Goal: Task Accomplishment & Management: Manage account settings

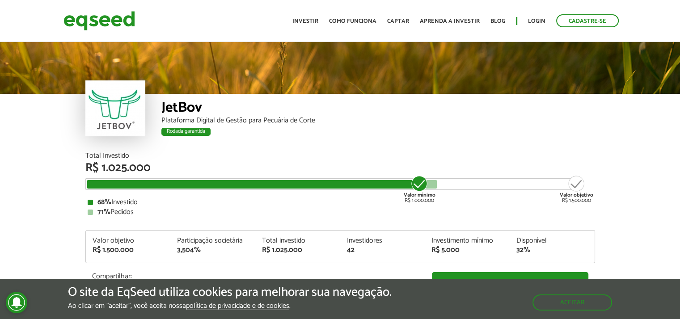
scroll to position [1071, 0]
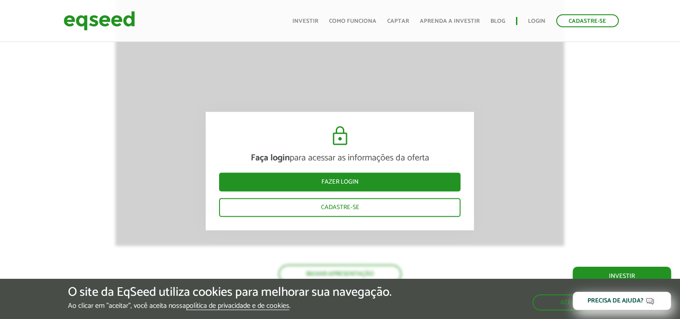
scroll to position [1071, 0]
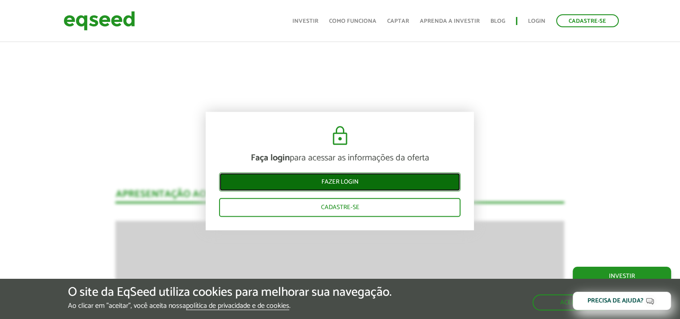
click at [325, 183] on link "Fazer login" at bounding box center [339, 182] width 241 height 19
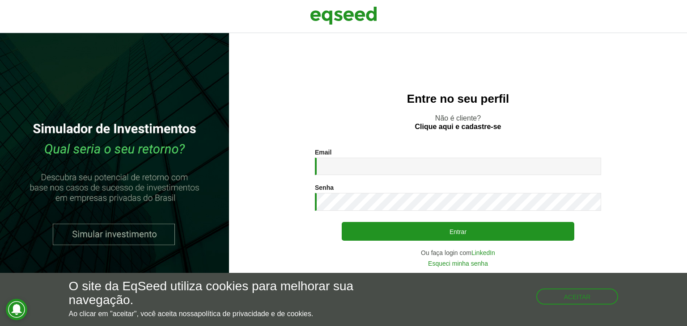
drag, startPoint x: 301, startPoint y: 91, endPoint x: 341, endPoint y: 104, distance: 42.1
click at [302, 93] on h2 "Entre no seu perfil" at bounding box center [458, 99] width 422 height 13
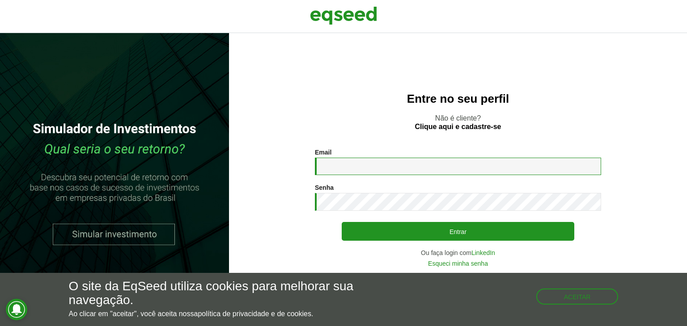
click at [344, 174] on input "Email *" at bounding box center [458, 166] width 286 height 17
type input "**********"
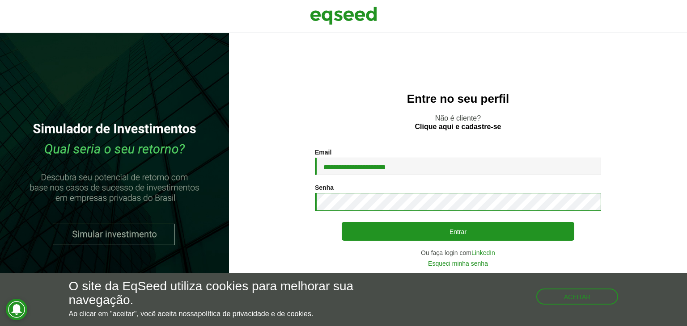
click at [341, 222] on button "Entrar" at bounding box center [457, 231] width 232 height 19
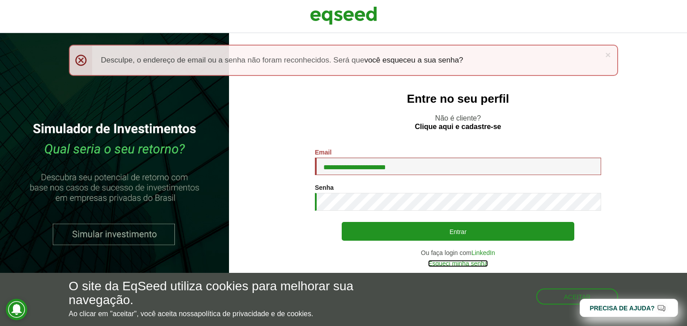
click at [472, 264] on link "Esqueci minha senha" at bounding box center [458, 264] width 60 height 6
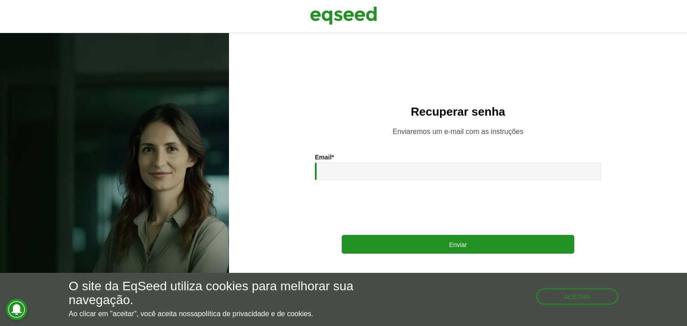
click at [375, 160] on div "Email *" at bounding box center [458, 167] width 286 height 26
click at [370, 167] on input "Email *" at bounding box center [458, 171] width 286 height 17
type input "**********"
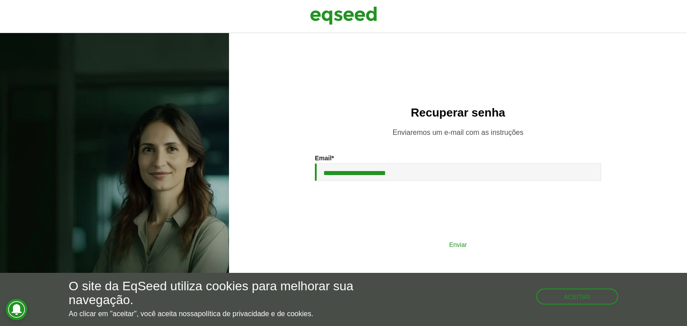
click at [405, 246] on button "Enviar" at bounding box center [457, 244] width 232 height 17
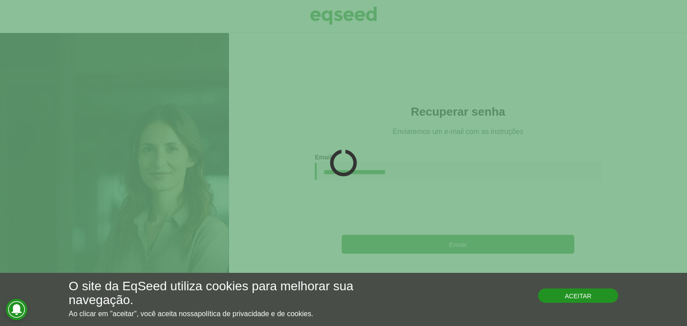
click at [608, 301] on button "Aceitar" at bounding box center [578, 296] width 80 height 14
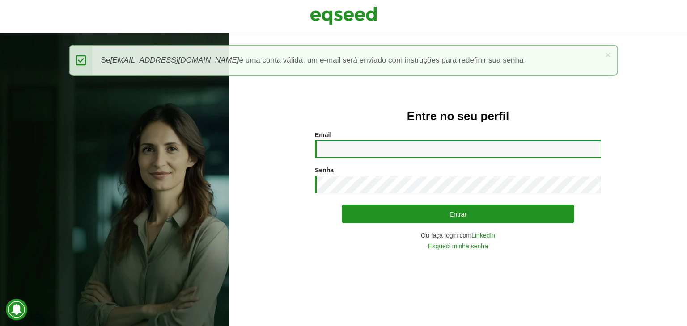
click at [381, 147] on input "Email *" at bounding box center [458, 148] width 286 height 17
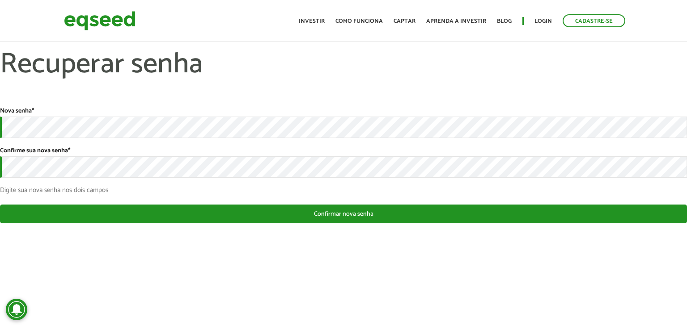
click at [82, 112] on div "Nova senha *" at bounding box center [343, 122] width 687 height 31
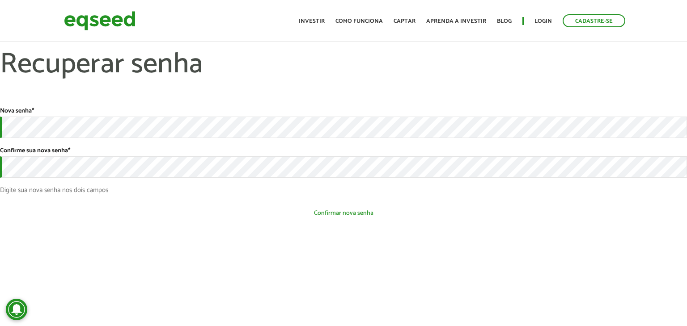
click at [291, 214] on button "Confirmar nova senha" at bounding box center [343, 213] width 687 height 17
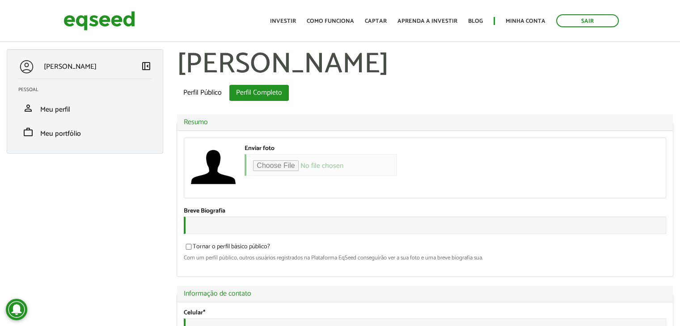
drag, startPoint x: 184, startPoint y: 113, endPoint x: 170, endPoint y: 113, distance: 14.3
click at [60, 115] on span "Meu perfil" at bounding box center [55, 110] width 30 height 12
click at [54, 135] on span "Meu portfólio" at bounding box center [60, 134] width 41 height 12
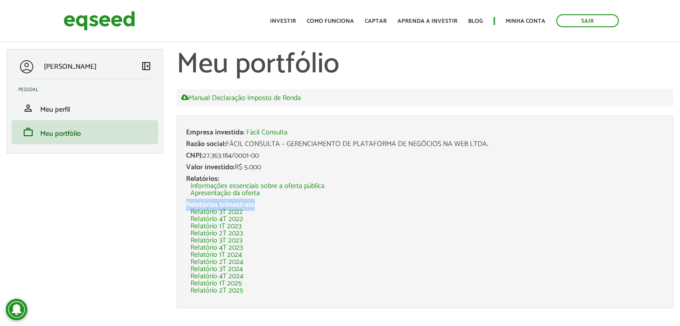
drag, startPoint x: 196, startPoint y: 204, endPoint x: 286, endPoint y: 201, distance: 89.9
click at [287, 204] on div "Relatórios trimestrais: Relatório 3T 2022 Relatório 4T 2022 Relatório 1T 2023 R…" at bounding box center [425, 248] width 478 height 93
drag, startPoint x: 245, startPoint y: 164, endPoint x: 285, endPoint y: 164, distance: 39.3
click at [285, 164] on div "Valor investido: R$ 5.000" at bounding box center [425, 167] width 478 height 7
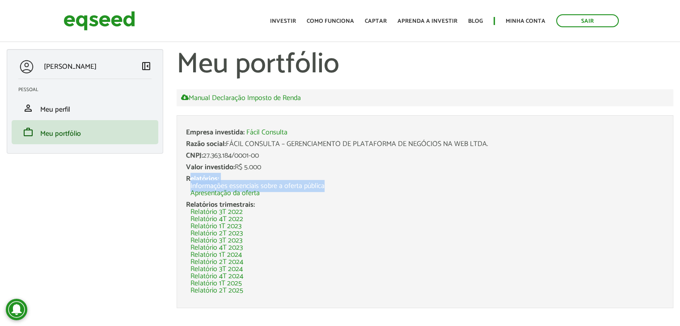
drag, startPoint x: 204, startPoint y: 185, endPoint x: 363, endPoint y: 192, distance: 158.8
click at [340, 183] on div "Relatórios: Informações essenciais sobre a oferta pública Apresentação da oferta" at bounding box center [425, 186] width 478 height 21
click at [363, 192] on li "Apresentação da oferta" at bounding box center [426, 193] width 473 height 7
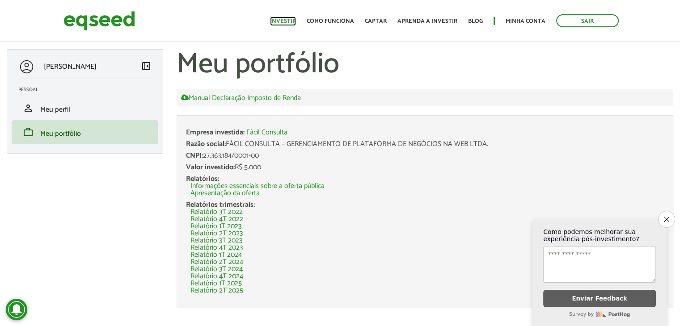
click at [284, 24] on link "Investir" at bounding box center [283, 21] width 26 height 6
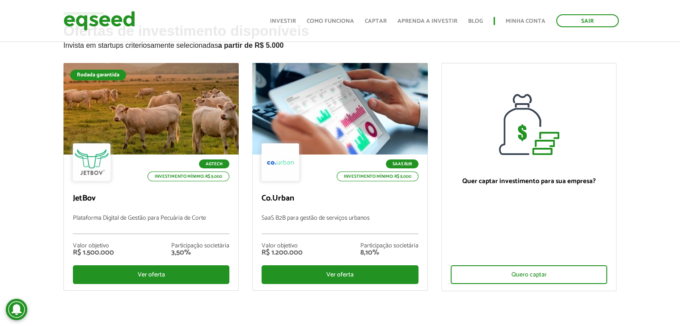
scroll to position [45, 0]
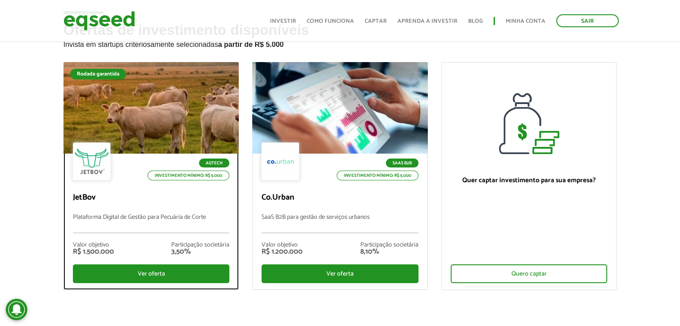
click at [150, 108] on div at bounding box center [151, 108] width 211 height 110
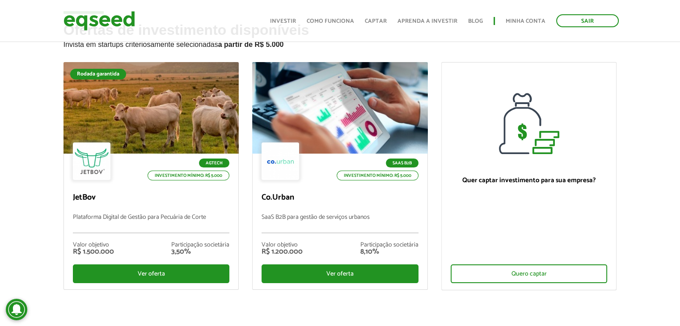
drag, startPoint x: 26, startPoint y: 0, endPoint x: 17, endPoint y: 98, distance: 98.7
click at [12, 121] on div "Ofertas de investimento disponíveis Invista em startups criteriosamente selecio…" at bounding box center [340, 184] width 680 height 325
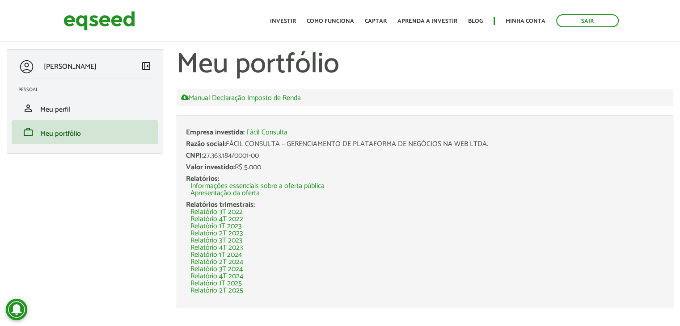
drag, startPoint x: 245, startPoint y: 171, endPoint x: 264, endPoint y: 170, distance: 19.2
click at [264, 170] on div "Valor investido: R$ 5.000" at bounding box center [425, 167] width 478 height 7
click at [295, 185] on link "Informações essenciais sobre a oferta pública" at bounding box center [257, 186] width 134 height 7
